Goal: Task Accomplishment & Management: Complete application form

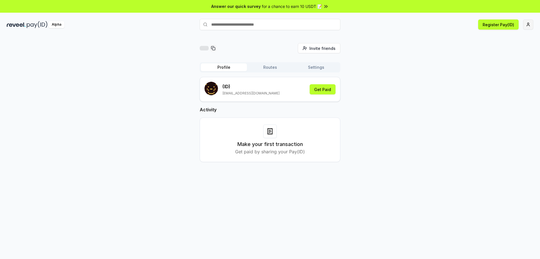
click at [525, 27] on html "Answer our quick survey for a chance to earn 10 USDT 📝 Alpha Register Pay(ID) I…" at bounding box center [270, 129] width 540 height 259
click at [488, 50] on div "Connect Wallet" at bounding box center [502, 54] width 62 height 9
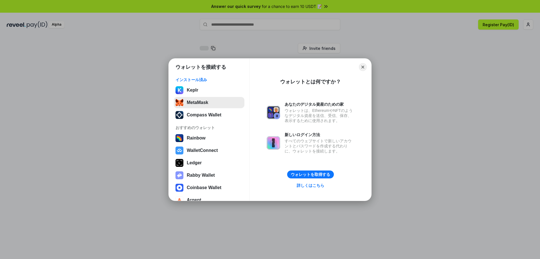
click at [201, 103] on button "MetaMask" at bounding box center [209, 102] width 71 height 11
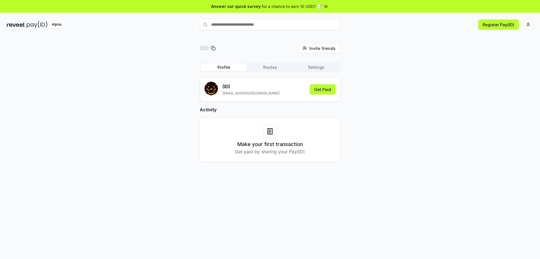
click at [58, 25] on div "Alpha" at bounding box center [57, 24] width 16 height 7
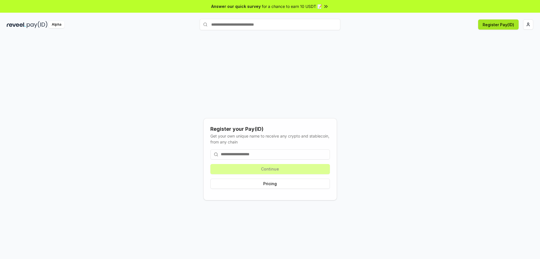
click at [495, 25] on button "Register Pay(ID)" at bounding box center [498, 24] width 41 height 10
click at [57, 25] on div "Alpha" at bounding box center [57, 24] width 16 height 7
click at [528, 25] on html "Answer our quick survey for a chance to earn 10 USDT 📝 Alpha Register Pay(ID) R…" at bounding box center [270, 129] width 540 height 259
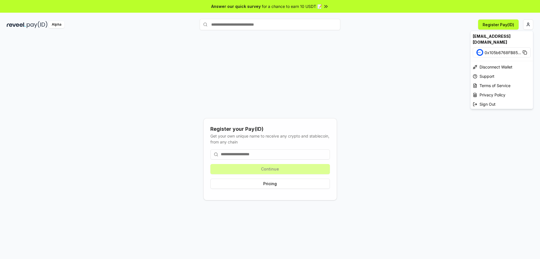
click at [434, 78] on html "Answer our quick survey for a chance to earn 10 USDT 📝 Alpha Register Pay(ID) R…" at bounding box center [270, 129] width 540 height 259
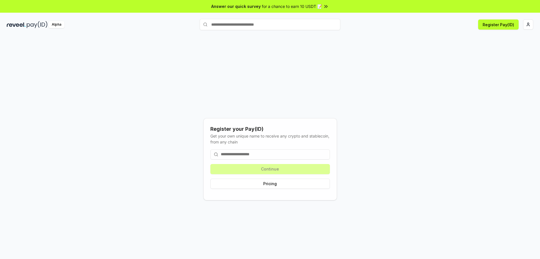
click at [35, 24] on img at bounding box center [37, 24] width 21 height 7
click at [55, 24] on div "Alpha" at bounding box center [57, 24] width 16 height 7
click at [240, 153] on input at bounding box center [270, 154] width 120 height 10
click at [240, 155] on input at bounding box center [270, 154] width 120 height 10
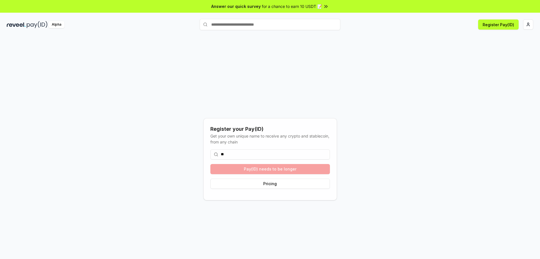
type input "*"
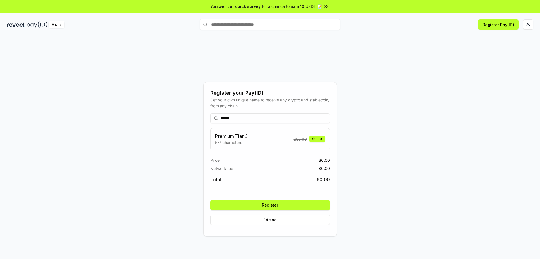
type input "******"
click at [306, 203] on button "Register" at bounding box center [270, 205] width 120 height 10
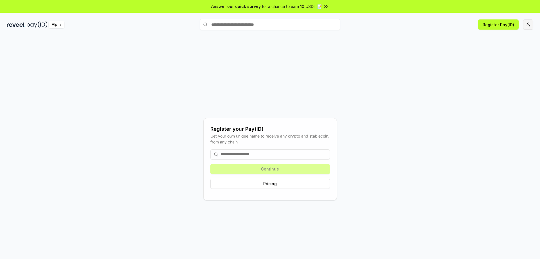
click at [529, 26] on html "Answer our quick survey for a chance to earn 10 USDT 📝 Alpha Register Pay(ID) R…" at bounding box center [270, 129] width 540 height 259
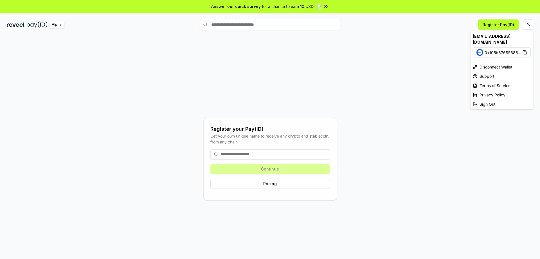
click at [505, 23] on html "Answer our quick survey for a chance to earn 10 USDT 📝 Alpha Register Pay(ID) R…" at bounding box center [270, 129] width 540 height 259
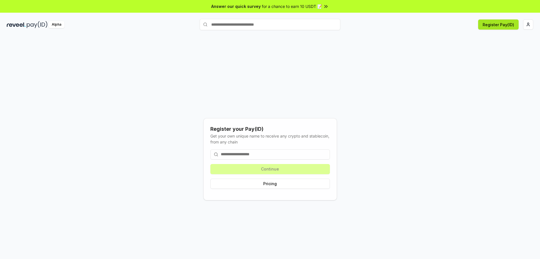
click at [505, 23] on button "Register Pay(ID)" at bounding box center [498, 24] width 41 height 10
click at [248, 154] on input at bounding box center [270, 154] width 120 height 10
paste input "**********"
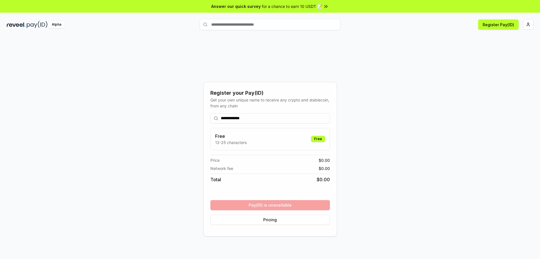
type input "**********"
click at [364, 203] on div "**********" at bounding box center [270, 159] width 527 height 232
click at [327, 219] on button "Pricing" at bounding box center [270, 219] width 120 height 10
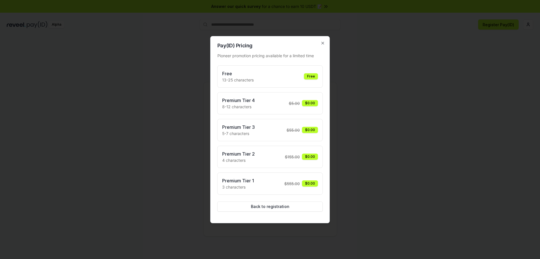
click at [392, 153] on div at bounding box center [270, 129] width 540 height 259
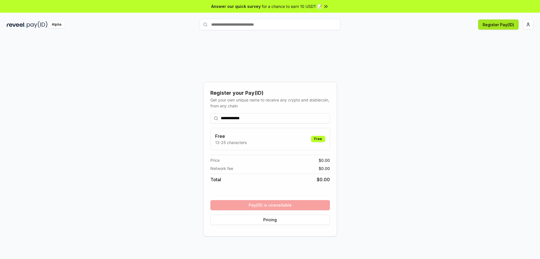
click at [490, 28] on button "Register Pay(ID)" at bounding box center [498, 24] width 41 height 10
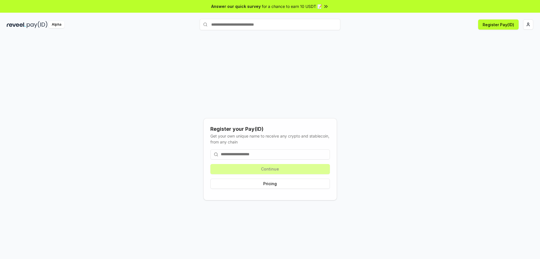
click at [38, 24] on img at bounding box center [37, 24] width 21 height 7
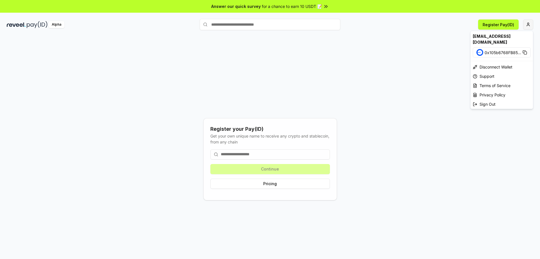
click at [527, 27] on html "Answer our quick survey for a chance to earn 10 USDT 📝 Alpha Register Pay(ID) R…" at bounding box center [270, 129] width 540 height 259
click at [492, 62] on div "Disconnect Wallet" at bounding box center [502, 66] width 62 height 9
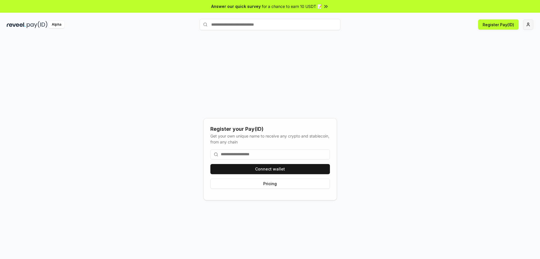
click at [526, 27] on html "Answer our quick survey for a chance to earn 10 USDT 📝 Alpha Register Pay(ID) R…" at bounding box center [270, 129] width 540 height 259
click at [507, 39] on div "[EMAIL_ADDRESS][DOMAIN_NAME]" at bounding box center [502, 39] width 62 height 16
click at [507, 37] on div "[EMAIL_ADDRESS][DOMAIN_NAME]" at bounding box center [502, 39] width 62 height 16
click at [495, 24] on html "Answer our quick survey for a chance to earn 10 USDT 📝 Alpha Register Pay(ID) R…" at bounding box center [270, 129] width 540 height 259
click at [491, 25] on button "Register Pay(ID)" at bounding box center [498, 24] width 41 height 10
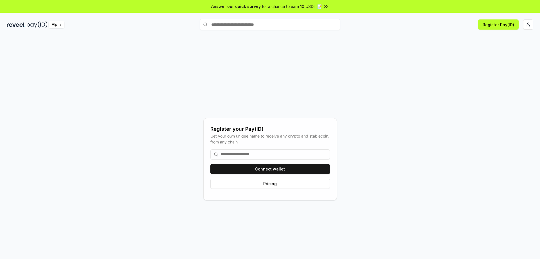
click at [244, 8] on span "Answer our quick survey" at bounding box center [236, 6] width 50 height 6
click at [214, 25] on input "text" at bounding box center [270, 24] width 141 height 11
click at [61, 25] on div "Alpha" at bounding box center [57, 24] width 16 height 7
click at [527, 24] on html "Answer our quick survey for a chance to earn 10 USDT 📝 Alpha Register Pay(ID) R…" at bounding box center [270, 129] width 540 height 259
click at [376, 125] on html "Answer our quick survey for a chance to earn 10 USDT 📝 Alpha Register Pay(ID) R…" at bounding box center [270, 129] width 540 height 259
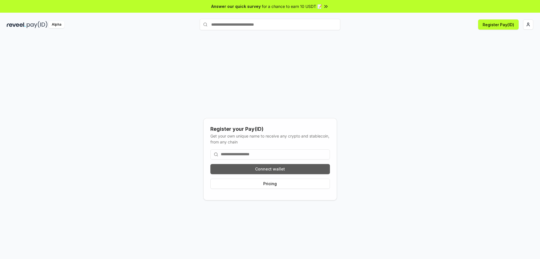
click at [282, 165] on button "Connect wallet" at bounding box center [270, 169] width 120 height 10
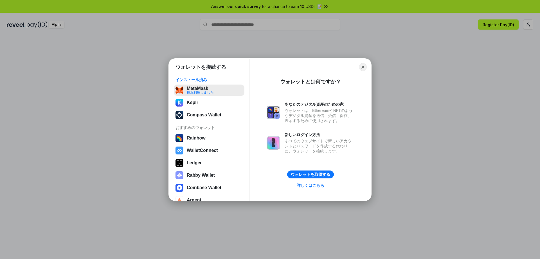
click at [198, 94] on button "MetaMask 最近利用しました" at bounding box center [209, 89] width 71 height 11
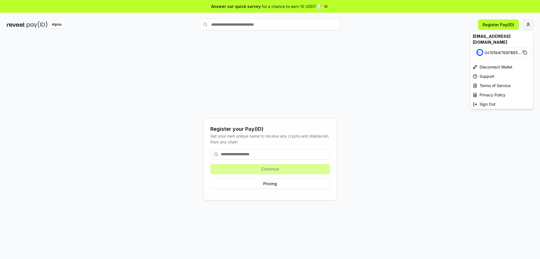
click at [526, 26] on html "Answer our quick survey for a chance to earn 10 USDT 📝 Alpha Register Pay(ID) R…" at bounding box center [270, 129] width 540 height 259
click at [421, 73] on html "Answer our quick survey for a chance to earn 10 USDT 📝 Alpha Register Pay(ID) R…" at bounding box center [270, 129] width 540 height 259
click at [526, 24] on html "Answer our quick survey for a chance to earn 10 USDT 📝 Alpha Register Pay(ID) R…" at bounding box center [270, 129] width 540 height 259
drag, startPoint x: 495, startPoint y: 23, endPoint x: 498, endPoint y: 26, distance: 4.2
click at [496, 24] on html "Answer our quick survey for a chance to earn 10 USDT 📝 Alpha Register Pay(ID) R…" at bounding box center [270, 129] width 540 height 259
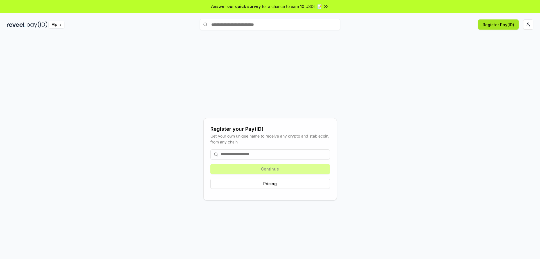
click at [498, 26] on button "Register Pay(ID)" at bounding box center [498, 24] width 41 height 10
click at [255, 152] on input at bounding box center [270, 154] width 120 height 10
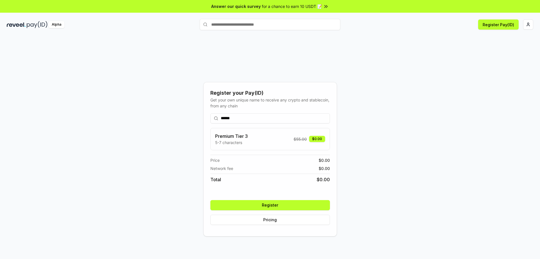
type input "******"
click at [275, 205] on button "Register" at bounding box center [270, 205] width 120 height 10
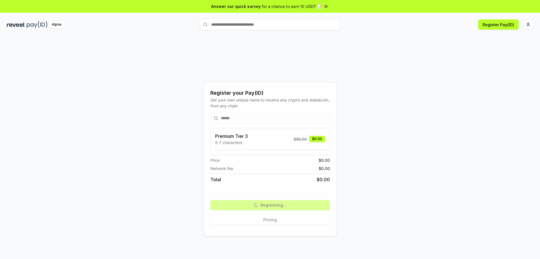
click at [322, 47] on div "Register your Pay(ID) Get your own unique name to receive any crypto and stable…" at bounding box center [270, 159] width 527 height 232
click at [333, 55] on div "Register your Pay(ID) Get your own unique name to receive any crypto and stable…" at bounding box center [270, 159] width 527 height 232
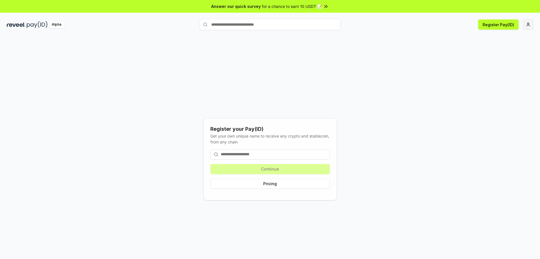
click at [531, 26] on html "Answer our quick survey for a chance to earn 10 USDT 📝 Alpha Register Pay(ID) R…" at bounding box center [270, 129] width 540 height 259
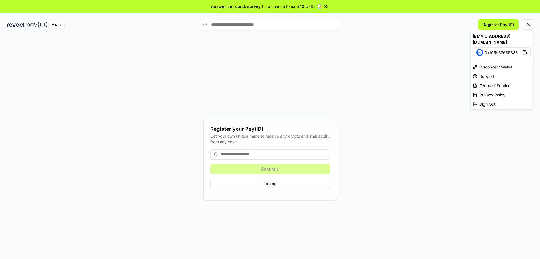
click at [500, 50] on span "0x105b6768FB85 ..." at bounding box center [503, 53] width 37 height 6
click at [494, 37] on div "[EMAIL_ADDRESS][DOMAIN_NAME]" at bounding box center [502, 39] width 62 height 16
click at [528, 26] on html "Answer our quick survey for a chance to earn 10 USDT 📝 Alpha Register Pay(ID) R…" at bounding box center [270, 129] width 540 height 259
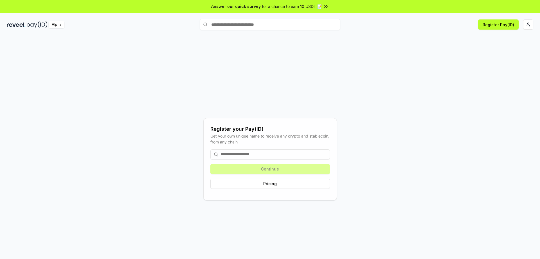
click at [528, 26] on html "Answer our quick survey for a chance to earn 10 USDT 📝 Alpha Register Pay(ID) R…" at bounding box center [270, 129] width 540 height 259
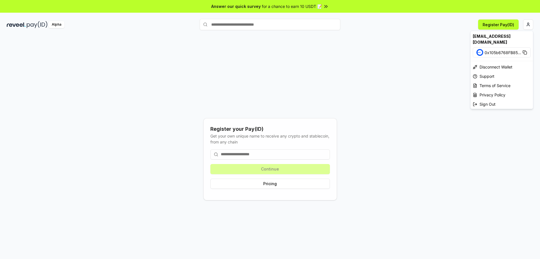
click at [526, 26] on html "Answer our quick survey for a chance to earn 10 USDT 📝 Alpha Register Pay(ID) R…" at bounding box center [270, 129] width 540 height 259
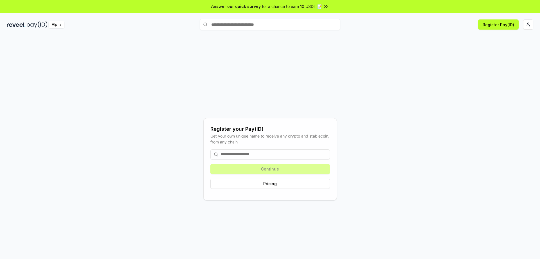
click at [26, 23] on div "Alpha" at bounding box center [95, 24] width 176 height 7
drag, startPoint x: 534, startPoint y: 25, endPoint x: 531, endPoint y: 25, distance: 2.8
click at [531, 25] on div "Alpha Register Pay(ID)" at bounding box center [270, 24] width 540 height 15
click at [531, 25] on html "Answer our quick survey for a chance to earn 10 USDT 📝 Alpha Register Pay(ID) R…" at bounding box center [270, 129] width 540 height 259
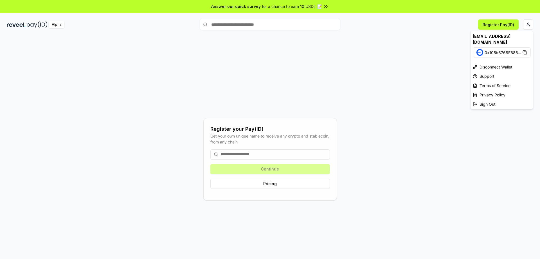
click at [337, 76] on html "Answer our quick survey for a chance to earn 10 USDT 📝 Alpha Register Pay(ID) R…" at bounding box center [270, 129] width 540 height 259
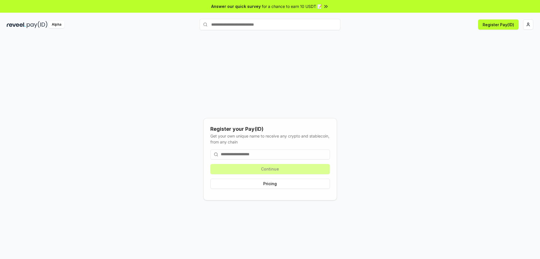
click at [245, 20] on input "text" at bounding box center [270, 24] width 141 height 11
paste input "**********"
type input "**********"
click at [325, 35] on span "Register" at bounding box center [328, 35] width 19 height 8
click at [259, 21] on input "text" at bounding box center [270, 24] width 141 height 11
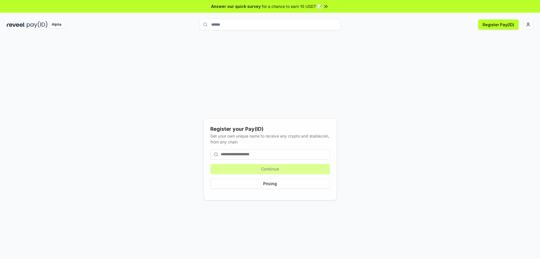
type input "******"
click at [291, 154] on input at bounding box center [270, 154] width 120 height 10
click at [393, 105] on div "Register your Pay(ID) Get your own unique name to receive any crypto and stable…" at bounding box center [270, 159] width 527 height 232
click at [488, 28] on button "Register Pay(ID)" at bounding box center [498, 24] width 41 height 10
click at [278, 182] on button "Pricing" at bounding box center [270, 183] width 120 height 10
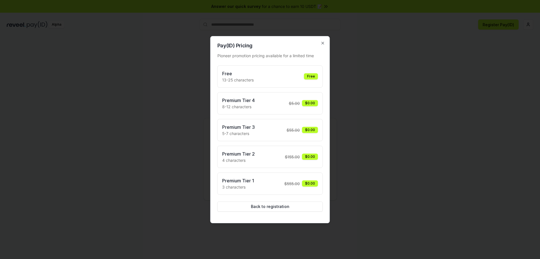
click at [245, 74] on h3 "Free" at bounding box center [238, 73] width 32 height 7
click at [323, 42] on icon "button" at bounding box center [323, 43] width 2 height 2
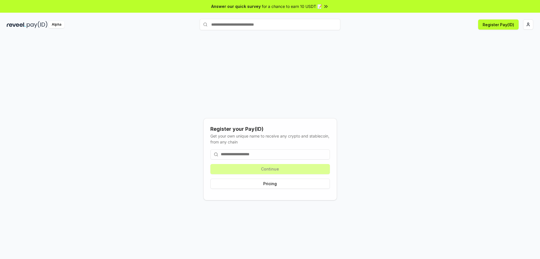
click at [258, 154] on input at bounding box center [270, 154] width 120 height 10
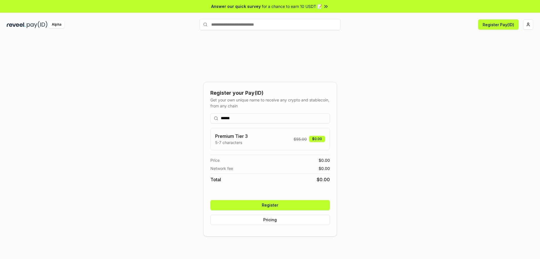
type input "******"
click at [290, 205] on button "Register" at bounding box center [270, 205] width 120 height 10
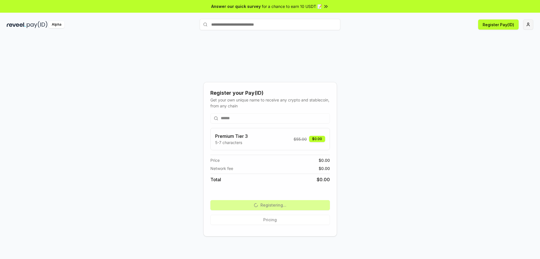
click at [527, 25] on html "Answer our quick survey for a chance to earn 10 USDT 📝 Alpha Register Pay(ID) R…" at bounding box center [270, 129] width 540 height 259
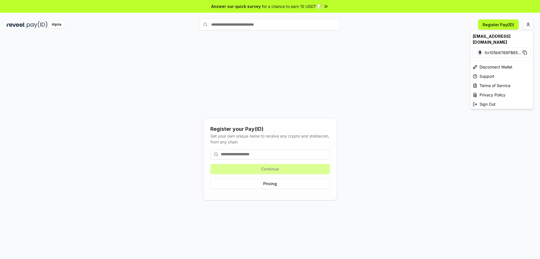
click at [530, 25] on html "Answer our quick survey for a chance to earn 10 USDT 📝 Alpha Register Pay(ID) R…" at bounding box center [270, 129] width 540 height 259
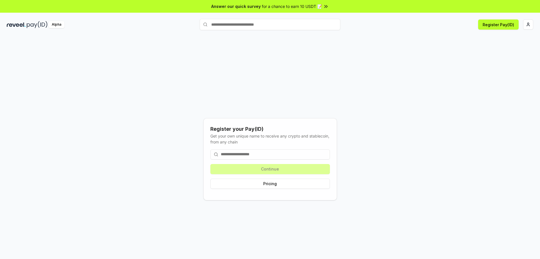
click at [281, 157] on input at bounding box center [270, 154] width 120 height 10
paste input "**********"
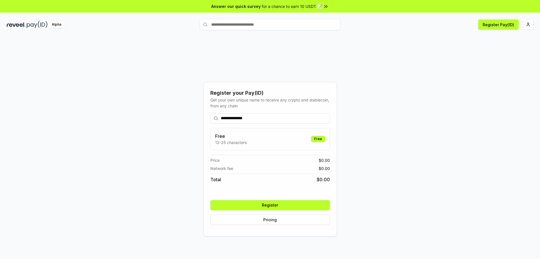
type input "**********"
click at [290, 204] on button "Register" at bounding box center [270, 205] width 120 height 10
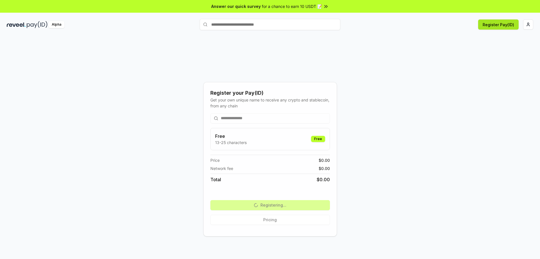
click at [504, 28] on button "Register Pay(ID)" at bounding box center [498, 24] width 41 height 10
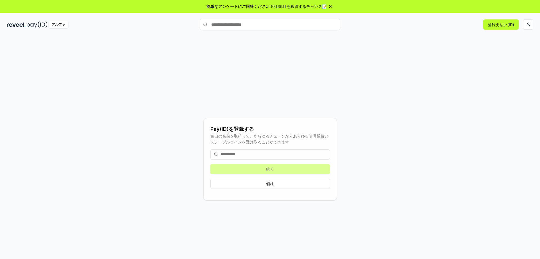
click at [299, 59] on div "Pay(ID)を登録する 独自の名前を取得して、あらゆるチェーンからあらゆる暗号通貨とステーブルコインを受け取ることができます 続く 価格" at bounding box center [270, 159] width 527 height 232
click at [253, 154] on input at bounding box center [270, 154] width 120 height 10
paste input "**********"
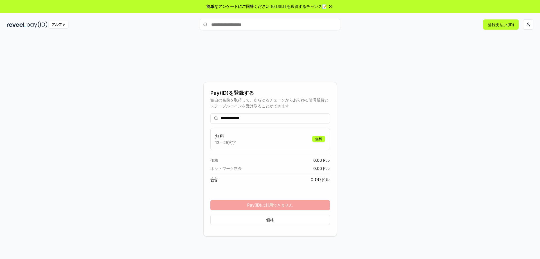
type input "**********"
click at [297, 207] on div "**********" at bounding box center [270, 169] width 120 height 120
click at [380, 196] on div "**********" at bounding box center [270, 159] width 527 height 232
click at [507, 26] on font "登録支払い(ID)" at bounding box center [501, 24] width 26 height 5
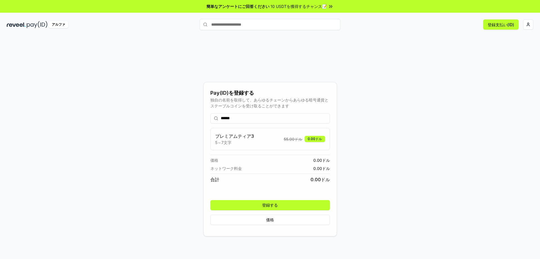
type input "******"
click at [287, 203] on button "登録する" at bounding box center [270, 205] width 120 height 10
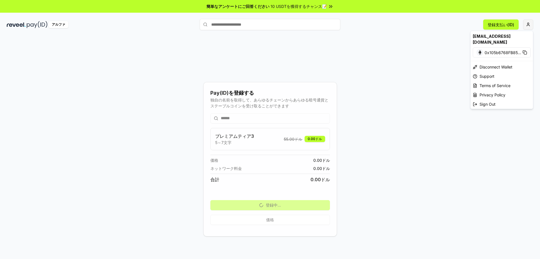
click at [529, 24] on html "簡単なアンケートにご回答ください 10 USDTを獲得するチャンス📝 アルファ 登録支払い(ID) Pay(ID)を登録する 独自の名前を取得して、あらゆるチ…" at bounding box center [270, 129] width 540 height 259
click at [506, 64] on font "ウォレットを切断する" at bounding box center [499, 66] width 39 height 5
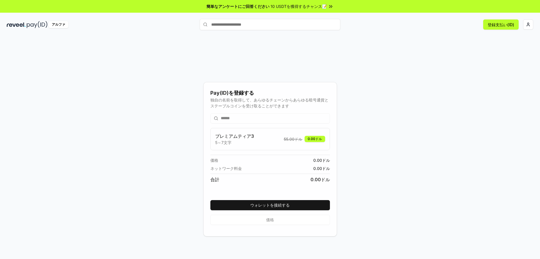
click at [372, 198] on div "Pay(ID)を登録する 独自の名前を取得して、あらゆるチェーンからあらゆる暗号通貨とステーブルコインを受け取ることができます ****** プレミアムティア…" at bounding box center [270, 159] width 527 height 232
click at [317, 203] on button "ウォレットを接続する" at bounding box center [270, 205] width 120 height 10
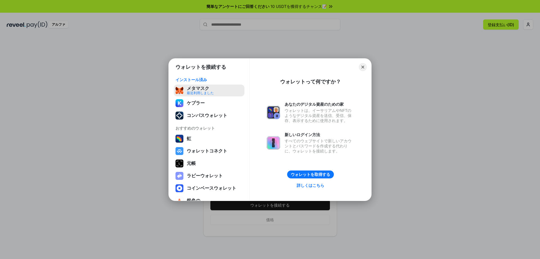
click at [203, 87] on button "メタマスク 最近利用しました" at bounding box center [209, 90] width 71 height 12
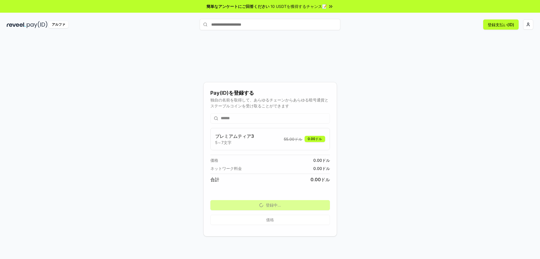
drag, startPoint x: 32, startPoint y: 23, endPoint x: 123, endPoint y: 20, distance: 91.2
click at [127, 24] on div "アルファ" at bounding box center [95, 24] width 176 height 7
click at [396, 186] on div "Pay(ID)を登録する 独自の名前を取得して、あらゆるチェーンからあらゆる暗号通貨とステーブルコインを受け取ることができます ****** プレミアムティア…" at bounding box center [270, 159] width 527 height 232
click at [489, 27] on button "登録支払い(ID)" at bounding box center [500, 24] width 35 height 10
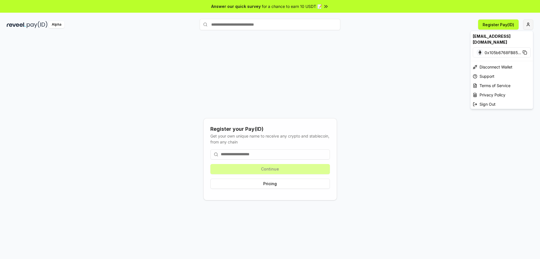
click at [531, 22] on html "Answer our quick survey for a chance to earn 10 USDT 📝 Alpha Register Pay(ID) R…" at bounding box center [270, 129] width 540 height 259
click at [506, 62] on div "Disconnect Wallet" at bounding box center [502, 66] width 62 height 9
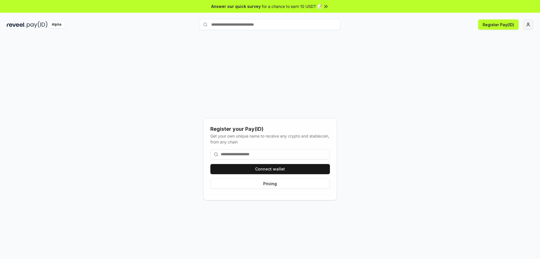
click at [530, 23] on html "Answer our quick survey for a chance to earn 10 USDT 📝 Alpha Register Pay(ID) R…" at bounding box center [270, 129] width 540 height 259
click at [491, 39] on div "miyu123cc@gmail.com" at bounding box center [502, 39] width 62 height 16
click at [344, 59] on html "Answer our quick survey for a chance to earn 10 USDT 📝 Alpha Register Pay(ID) R…" at bounding box center [270, 129] width 540 height 259
click at [57, 29] on div "Alpha Register Pay(ID)" at bounding box center [270, 24] width 540 height 15
click at [59, 23] on div "Alpha" at bounding box center [57, 24] width 16 height 7
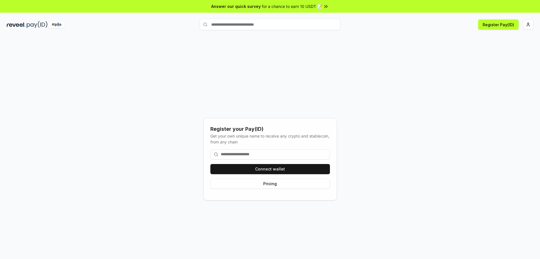
click at [58, 27] on div "Alpha" at bounding box center [57, 24] width 16 height 7
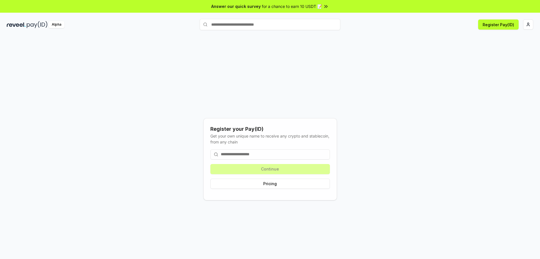
click at [310, 154] on input at bounding box center [270, 154] width 120 height 10
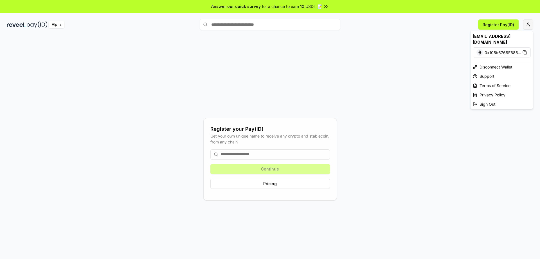
click at [524, 24] on html "Answer our quick survey for a chance to earn 10 USDT 📝 Alpha Register Pay(ID) R…" at bounding box center [270, 129] width 540 height 259
click at [484, 90] on div "Privacy Policy" at bounding box center [502, 94] width 62 height 9
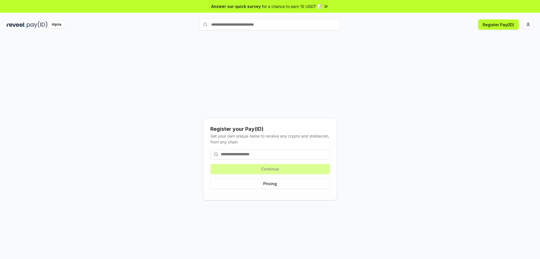
paste input "**********"
type input "**********"
click at [218, 36] on div "miyuki0123xyz" at bounding box center [216, 36] width 28 height 6
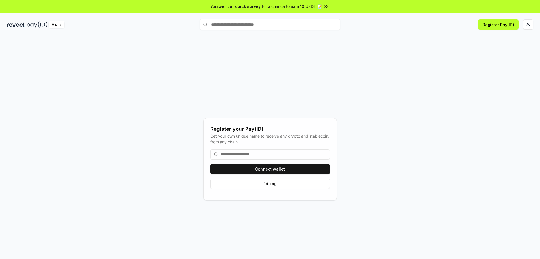
click at [264, 152] on input at bounding box center [270, 154] width 120 height 10
click at [265, 168] on button "Connect wallet" at bounding box center [270, 169] width 120 height 10
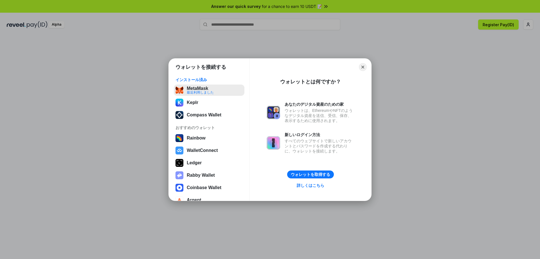
click at [202, 87] on button "MetaMask 最近利用しました" at bounding box center [209, 89] width 71 height 11
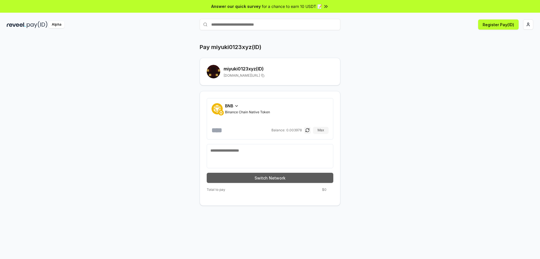
click at [287, 178] on button "Switch Network" at bounding box center [270, 177] width 127 height 10
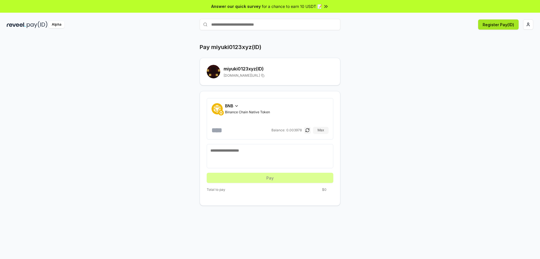
click at [494, 23] on button "Register Pay(ID)" at bounding box center [498, 24] width 41 height 10
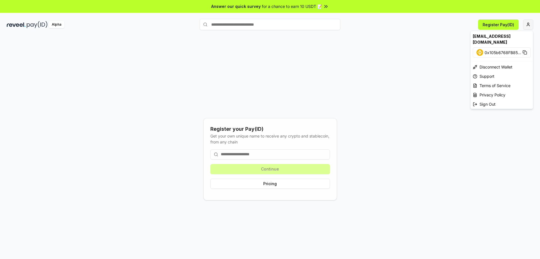
click at [529, 24] on html "Answer our quick survey for a chance to earn 10 USDT 📝 Alpha Register Pay(ID) R…" at bounding box center [270, 129] width 540 height 259
click at [513, 164] on html "Answer our quick survey for a chance to earn 10 USDT 📝 Alpha Register Pay(ID) R…" at bounding box center [270, 129] width 540 height 259
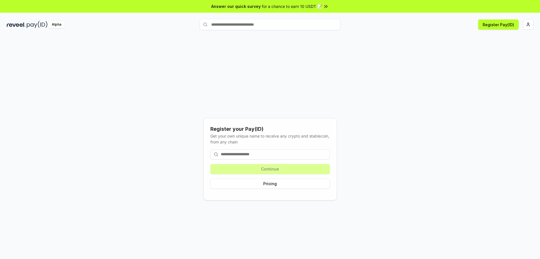
click at [491, 31] on div "Alpha Register Pay(ID)" at bounding box center [270, 24] width 540 height 15
drag, startPoint x: 490, startPoint y: 24, endPoint x: 485, endPoint y: 57, distance: 32.9
click at [490, 27] on button "Register Pay(ID)" at bounding box center [498, 24] width 41 height 10
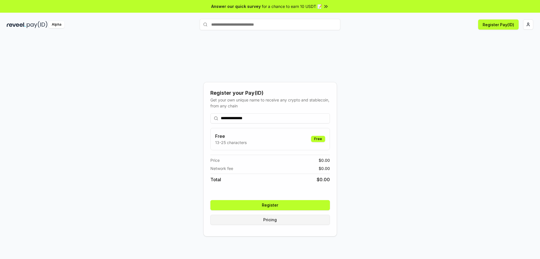
type input "**********"
click at [324, 215] on button "Pricing" at bounding box center [270, 219] width 120 height 10
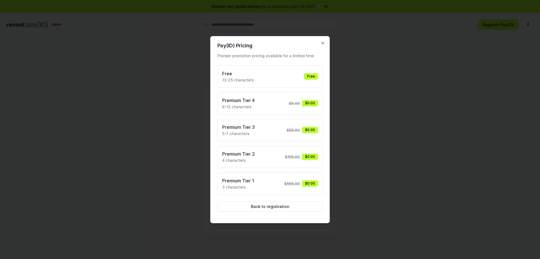
click at [324, 215] on div "Pay(ID) Pricing Pioneer promotion pricing available for a limited time Free 13-…" at bounding box center [270, 129] width 120 height 187
click at [322, 206] on button "Back to registration" at bounding box center [270, 206] width 106 height 10
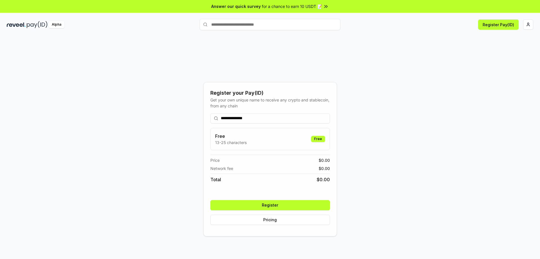
click at [306, 202] on button "Register" at bounding box center [270, 205] width 120 height 10
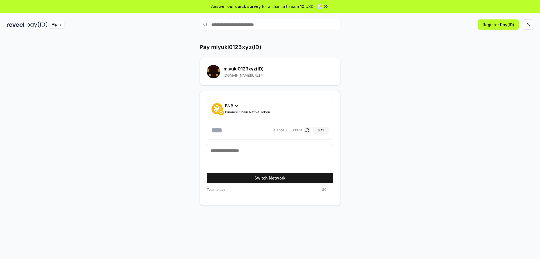
click at [235, 111] on span "Binance Chain Native Token" at bounding box center [247, 112] width 45 height 5
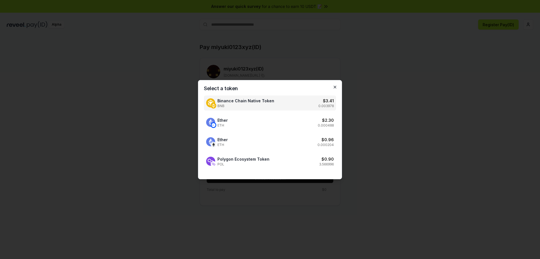
click at [336, 86] on icon "button" at bounding box center [335, 87] width 5 height 5
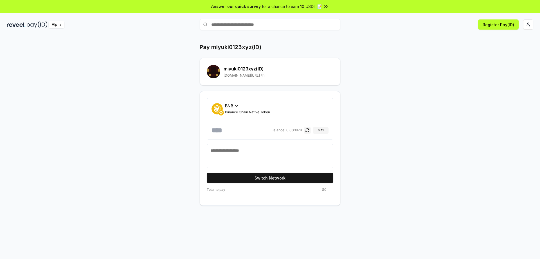
click at [272, 72] on h2 "miyuki0123xyz (ID)" at bounding box center [279, 68] width 110 height 7
click at [255, 69] on h2 "miyuki0123xyz (ID)" at bounding box center [279, 68] width 110 height 7
click at [208, 48] on h1 "Pay miyuki0123xyz(ID)" at bounding box center [231, 47] width 62 height 8
click at [59, 24] on div "Alpha" at bounding box center [57, 24] width 16 height 7
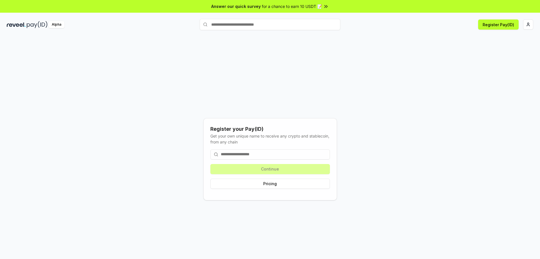
click at [58, 23] on div "Alpha" at bounding box center [57, 24] width 16 height 7
click at [389, 36] on div "Register your Pay(ID) Get your own unique name to receive any crypto and stable…" at bounding box center [270, 153] width 540 height 243
click at [529, 25] on html "Answer our quick survey for a chance to earn 10 USDT 📝 Alpha Register Pay(ID) R…" at bounding box center [270, 129] width 540 height 259
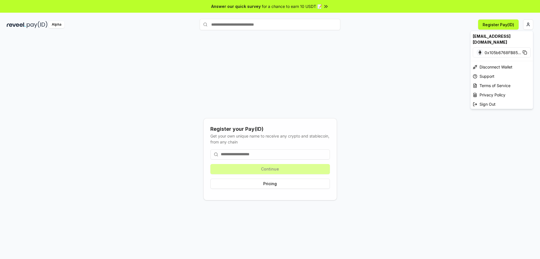
click at [505, 35] on div "[EMAIL_ADDRESS][DOMAIN_NAME]" at bounding box center [502, 39] width 62 height 16
click at [381, 58] on html "Answer our quick survey for a chance to earn 10 USDT 📝 Alpha Register Pay(ID) R…" at bounding box center [270, 129] width 540 height 259
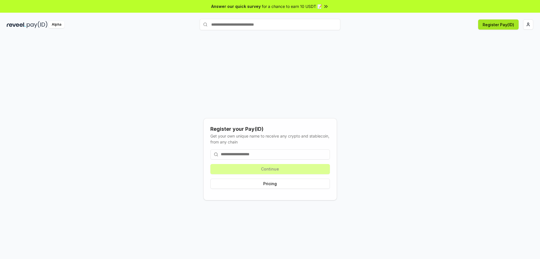
click at [509, 25] on button "Register Pay(ID)" at bounding box center [498, 24] width 41 height 10
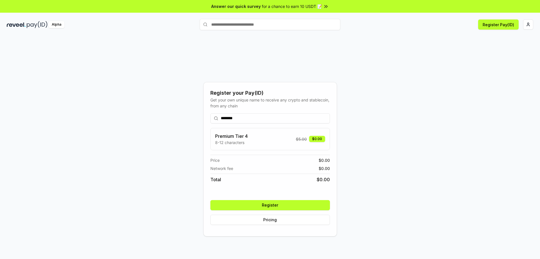
type input "********"
click at [282, 203] on button "Register" at bounding box center [270, 205] width 120 height 10
